Goal: Browse casually

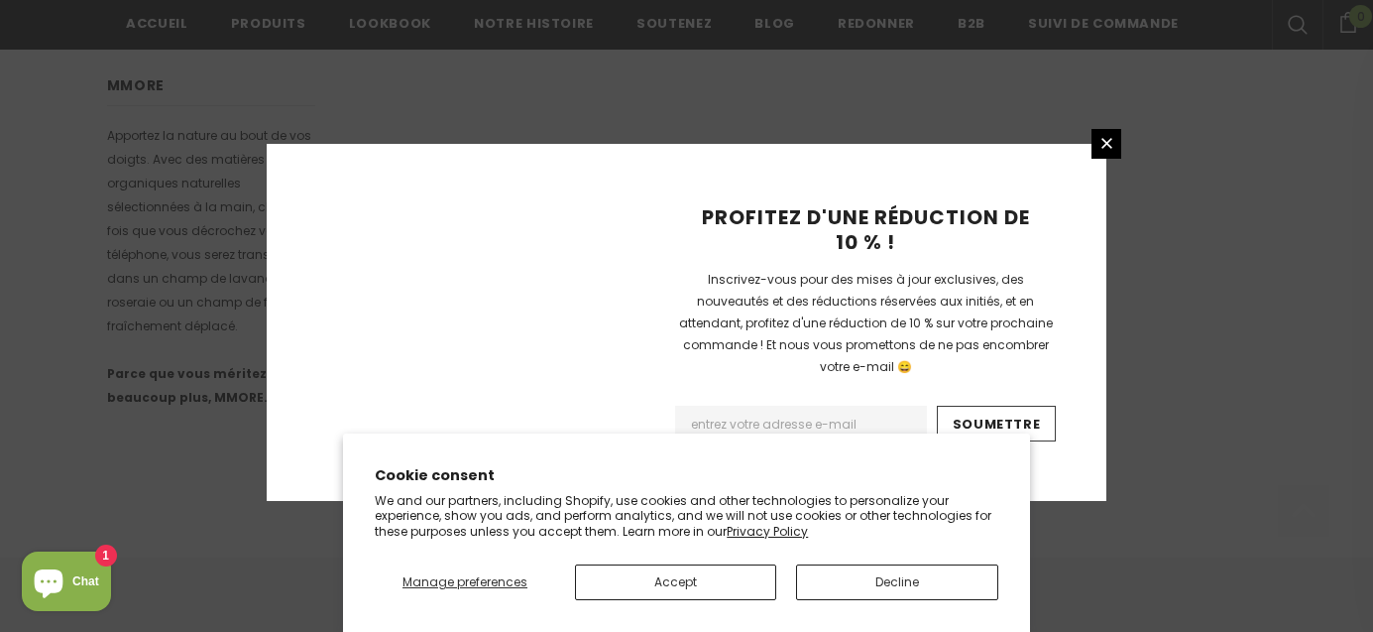
scroll to position [1449, 0]
